Goal: Task Accomplishment & Management: Use online tool/utility

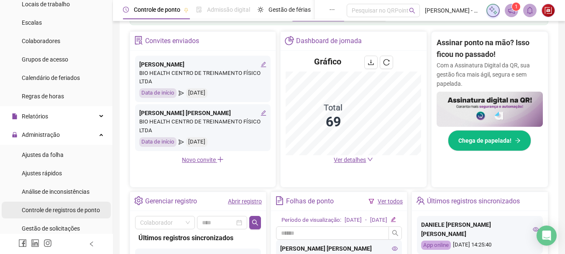
scroll to position [125, 0]
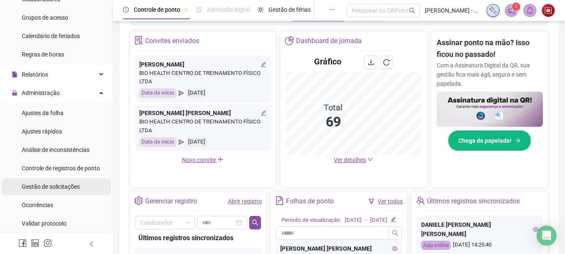
click at [60, 183] on span "Gestão de solicitações" at bounding box center [51, 186] width 58 height 7
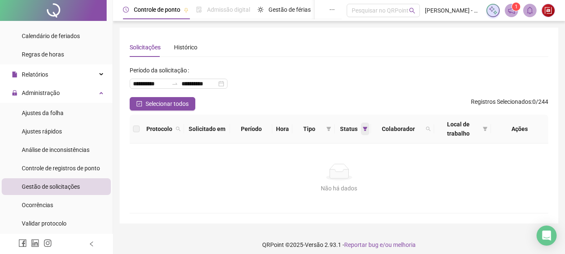
click at [363, 129] on icon "filter" at bounding box center [365, 128] width 5 height 5
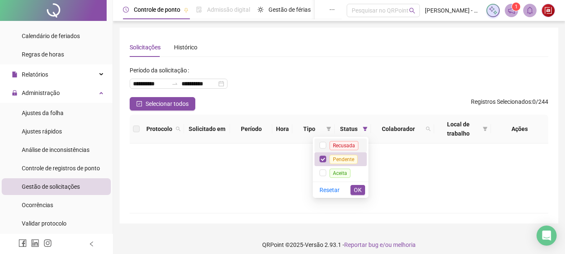
click at [350, 147] on span "Recusada" at bounding box center [344, 145] width 29 height 9
click at [355, 186] on span "OK" at bounding box center [358, 189] width 8 height 9
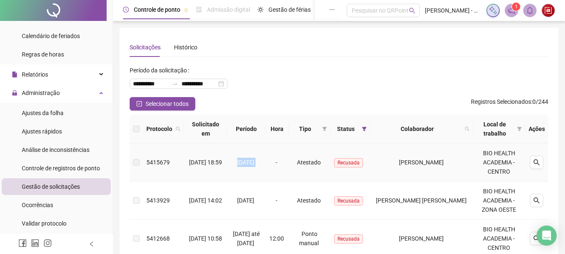
drag, startPoint x: 234, startPoint y: 164, endPoint x: 266, endPoint y: 169, distance: 32.2
click at [265, 169] on td "[DATE]" at bounding box center [246, 162] width 39 height 38
click at [254, 161] on span "[DATE]" at bounding box center [245, 162] width 17 height 7
drag, startPoint x: 194, startPoint y: 156, endPoint x: 215, endPoint y: 168, distance: 24.2
click at [215, 168] on td "[DATE] 18:59" at bounding box center [205, 162] width 43 height 38
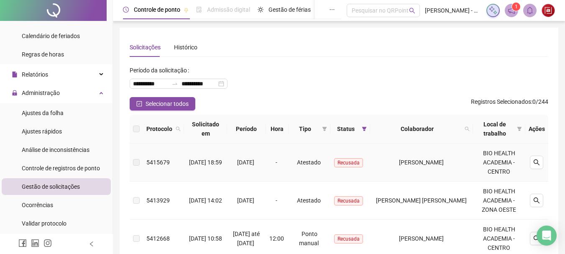
click at [254, 164] on span "[DATE]" at bounding box center [245, 162] width 17 height 7
drag, startPoint x: 233, startPoint y: 166, endPoint x: 265, endPoint y: 168, distance: 32.3
click at [265, 168] on td "[DATE]" at bounding box center [246, 162] width 39 height 38
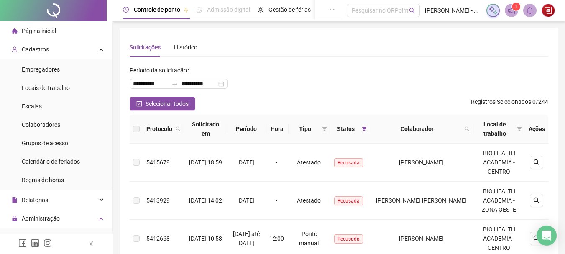
click at [57, 26] on li "Página inicial" at bounding box center [56, 31] width 109 height 17
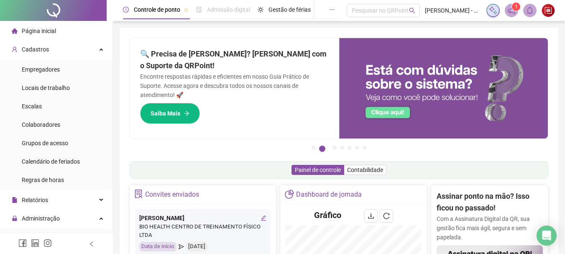
click at [46, 31] on span "Página inicial" at bounding box center [39, 31] width 34 height 7
click at [80, 51] on div "Cadastros" at bounding box center [56, 49] width 109 height 17
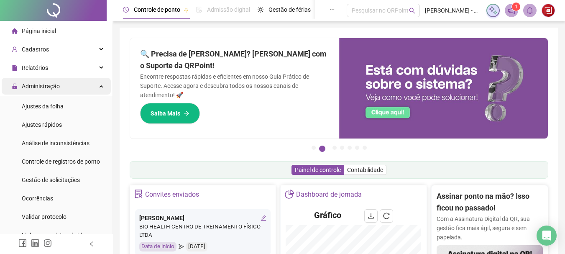
click at [83, 90] on div "Administração" at bounding box center [56, 86] width 109 height 17
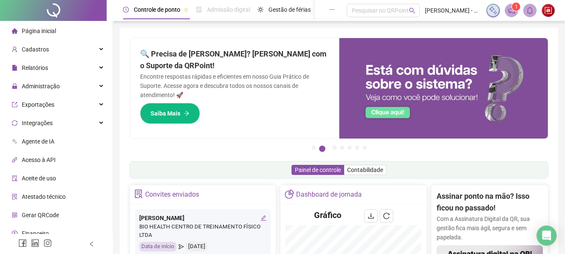
click at [36, 135] on div "Agente de IA" at bounding box center [33, 141] width 43 height 17
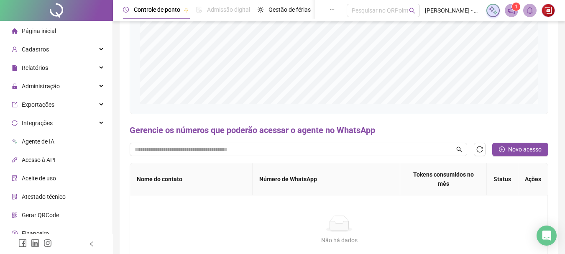
scroll to position [237, 0]
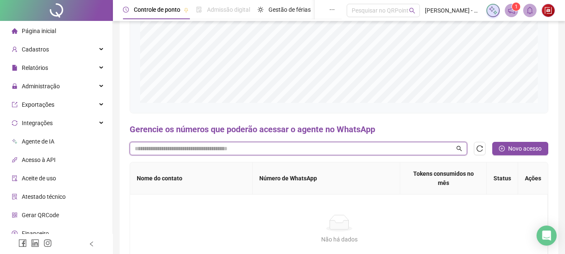
click at [337, 150] on input "text" at bounding box center [295, 148] width 320 height 9
click at [460, 148] on icon "search" at bounding box center [459, 149] width 6 height 6
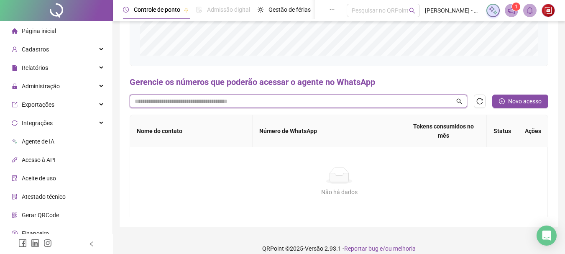
scroll to position [256, 0]
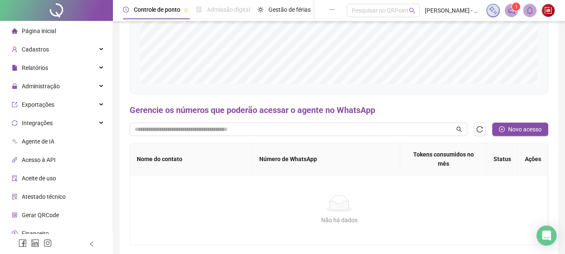
click at [54, 35] on div "Página inicial" at bounding box center [34, 31] width 44 height 17
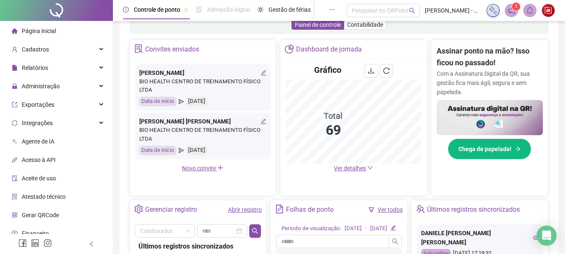
scroll to position [145, 0]
click at [24, 36] on div "Página inicial" at bounding box center [34, 31] width 44 height 17
click at [43, 33] on span "Página inicial" at bounding box center [39, 31] width 34 height 7
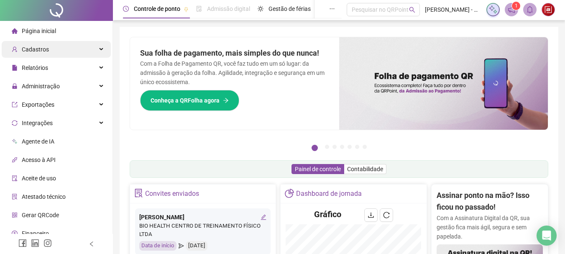
scroll to position [0, 0]
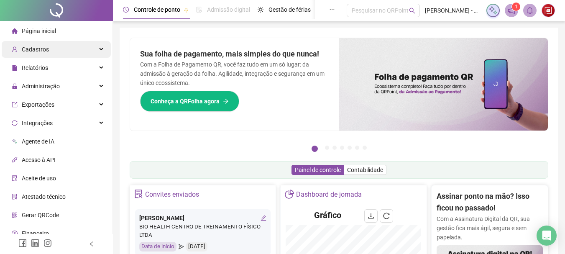
click at [74, 42] on div "Cadastros" at bounding box center [56, 49] width 109 height 17
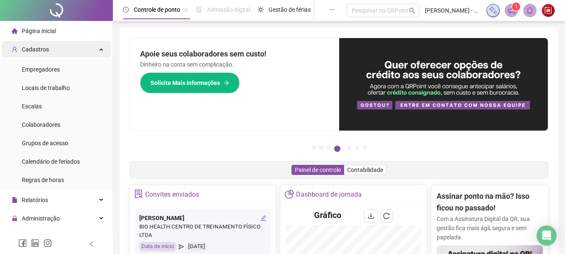
click at [92, 50] on div "Cadastros" at bounding box center [56, 49] width 109 height 17
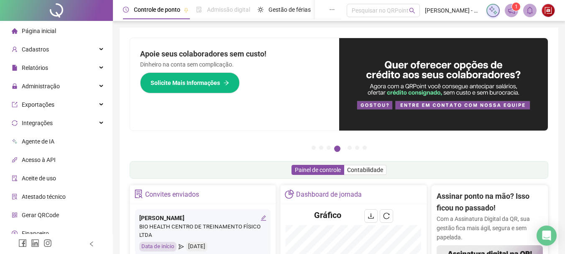
click at [79, 31] on li "Página inicial" at bounding box center [56, 31] width 109 height 17
